Goal: Find contact information: Find contact information

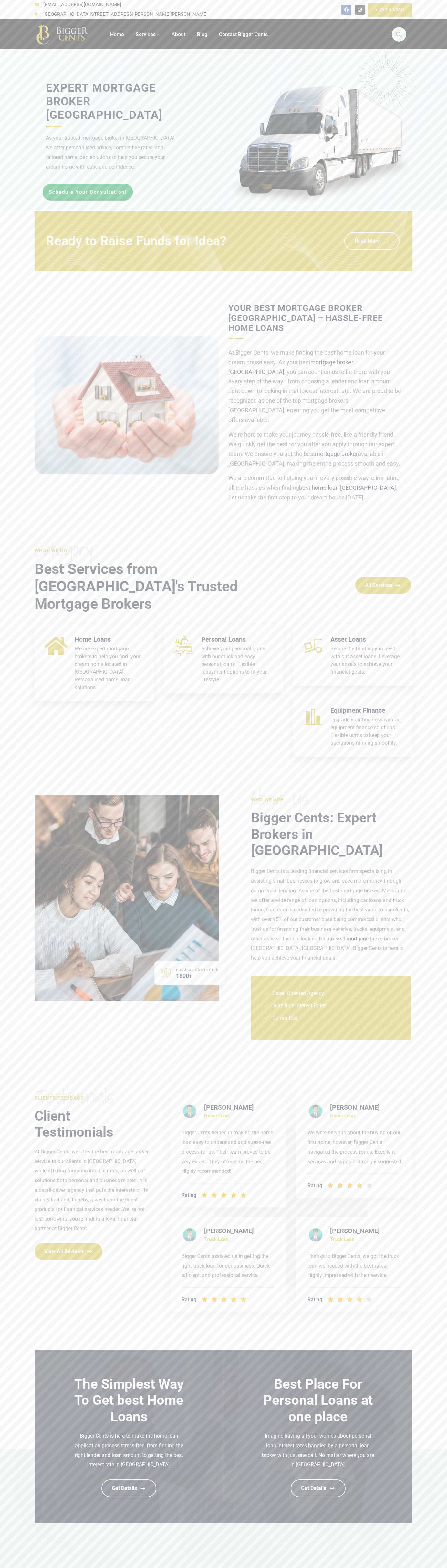
click at [57, 10] on span "[EMAIL_ADDRESS][DOMAIN_NAME]" at bounding box center [81, 5] width 79 height 10
click at [423, 1239] on section "clients Feedback Testimonials Client Testimonials At Bigger Cents, we offer the…" at bounding box center [224, 1203] width 447 height 296
click at [335, 1567] on html "Home Services Car Loans Melbourne Truck Loan Melbourne Home Loans Personal Loan…" at bounding box center [224, 1279] width 447 height 2560
click at [26, 63] on div at bounding box center [224, 130] width 447 height 160
click at [238, 31] on span "Contact Bigger Cents" at bounding box center [243, 34] width 49 height 6
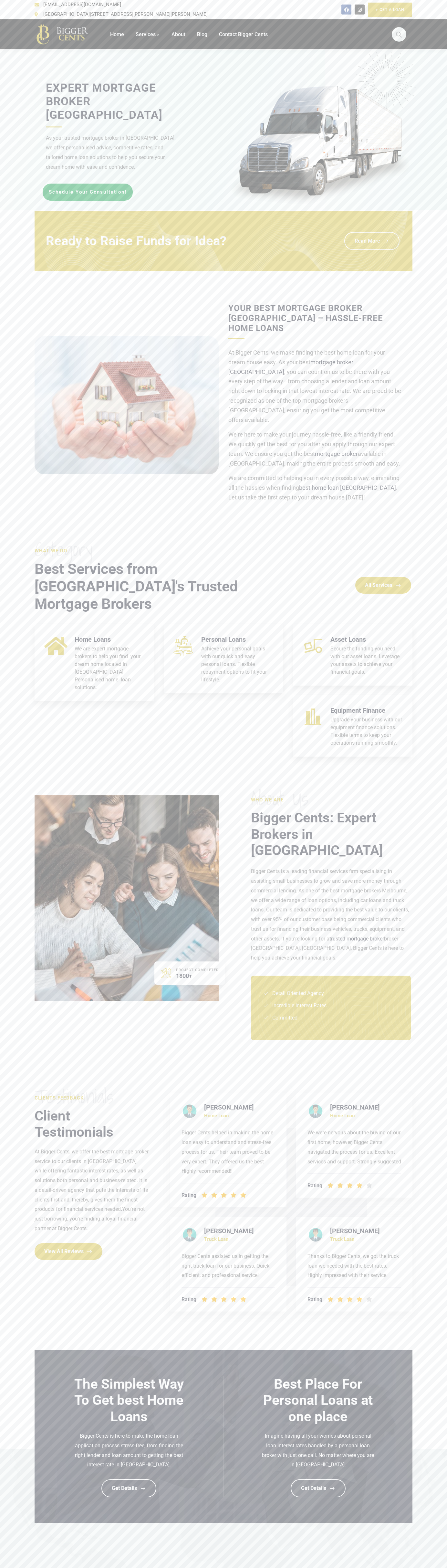
click at [425, 379] on section "Your Best Mortgage Broker Melbourne – Hassle-Free Home Loans At Bigger Cents, w…" at bounding box center [224, 405] width 447 height 205
click at [73, 1567] on html "Home Services Car Loans Melbourne Truck Loan Melbourne Home Loans Personal Loan…" at bounding box center [224, 1279] width 447 height 2560
click at [23, 1055] on section "clients Feedback Testimonials Client Testimonials At Bigger Cents, we offer the…" at bounding box center [224, 1203] width 447 height 296
